Goal: Information Seeking & Learning: Check status

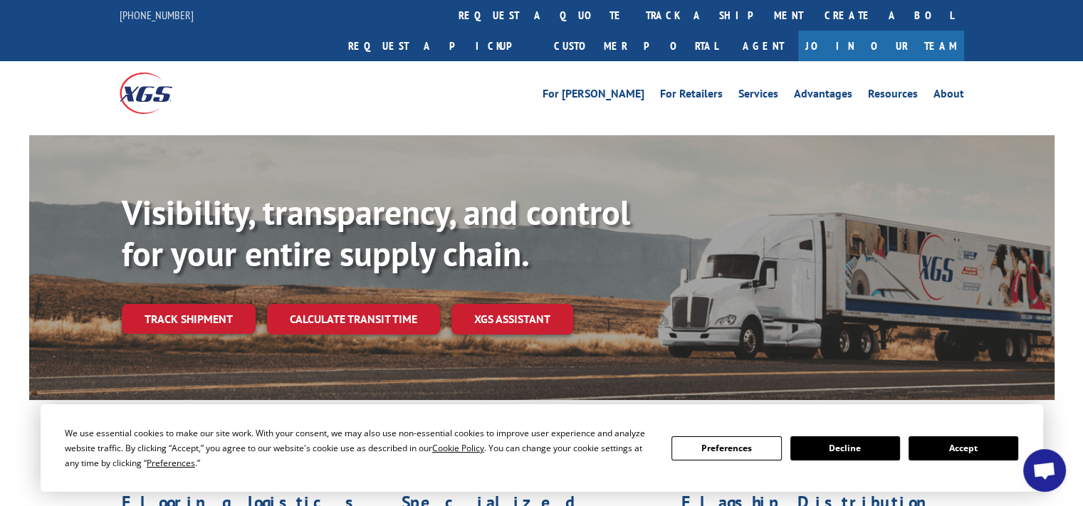
click at [1006, 450] on button "Accept" at bounding box center [964, 449] width 110 height 24
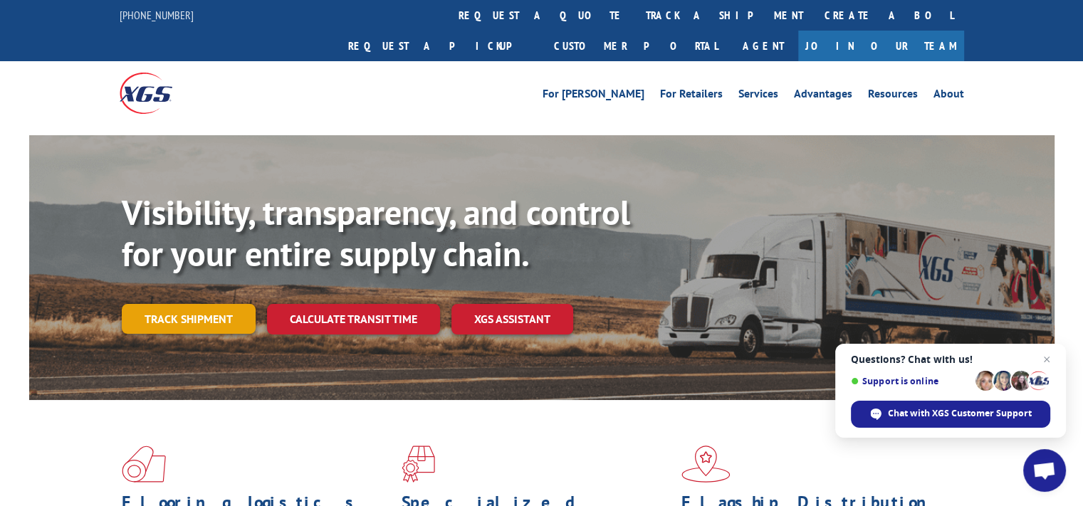
click at [188, 304] on link "Track shipment" at bounding box center [189, 319] width 134 height 30
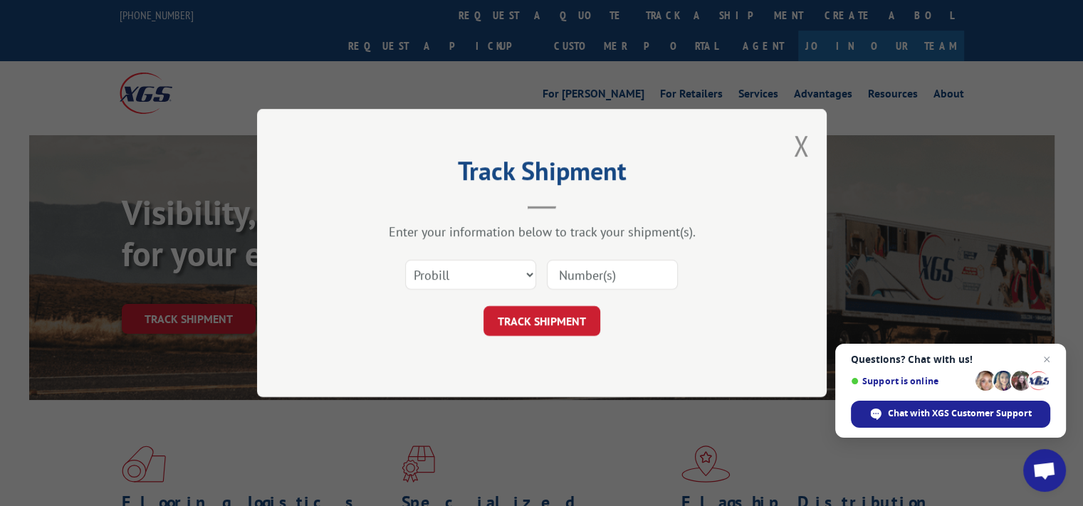
click at [583, 270] on input at bounding box center [612, 275] width 131 height 30
paste input "15095402"
type input "15095402"
click at [570, 324] on button "TRACK SHIPMENT" at bounding box center [542, 321] width 117 height 30
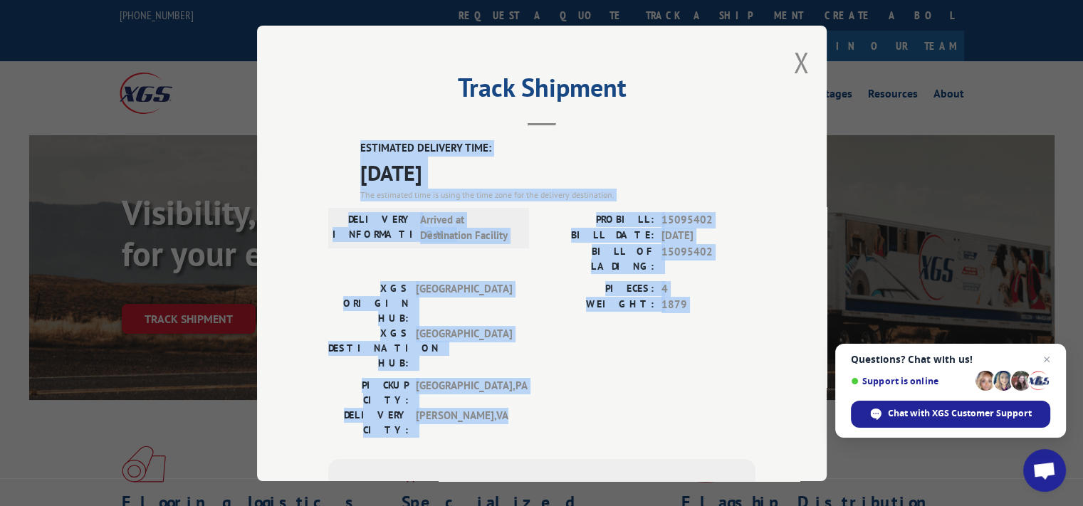
drag, startPoint x: 550, startPoint y: 345, endPoint x: 350, endPoint y: 150, distance: 279.5
click at [350, 150] on div "ESTIMATED DELIVERY TIME: [DATE] The estimated time is using the time zone for t…" at bounding box center [541, 396] width 427 height 512
drag, startPoint x: 355, startPoint y: 145, endPoint x: 540, endPoint y: 334, distance: 264.9
click at [540, 334] on div "ESTIMATED DELIVERY TIME: [DATE] The estimated time is using the time zone for t…" at bounding box center [541, 396] width 427 height 512
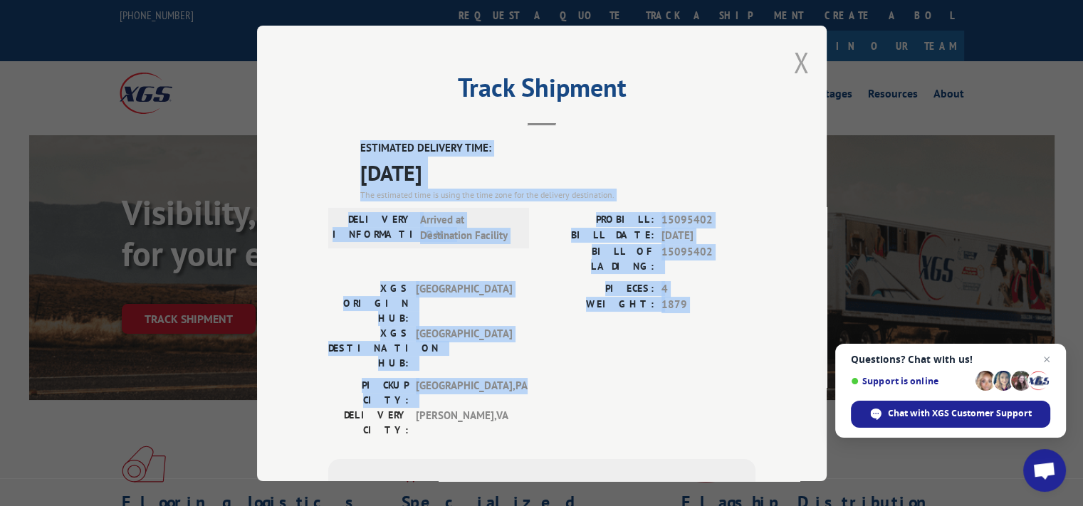
click at [793, 69] on button "Close modal" at bounding box center [801, 62] width 16 height 38
